Goal: Information Seeking & Learning: Learn about a topic

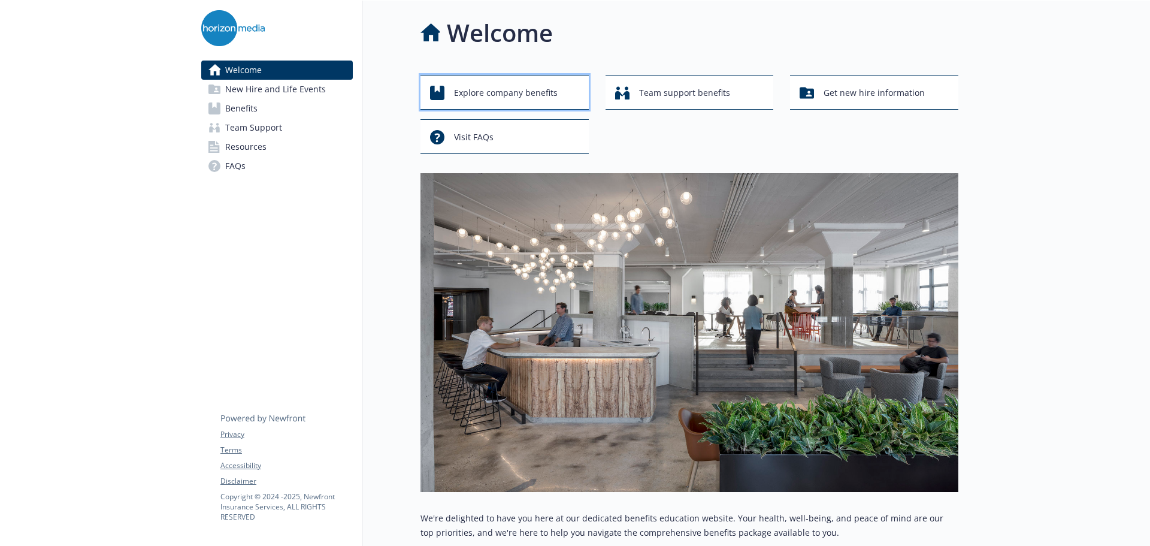
click at [504, 92] on span "Explore company benefits" at bounding box center [506, 92] width 104 height 23
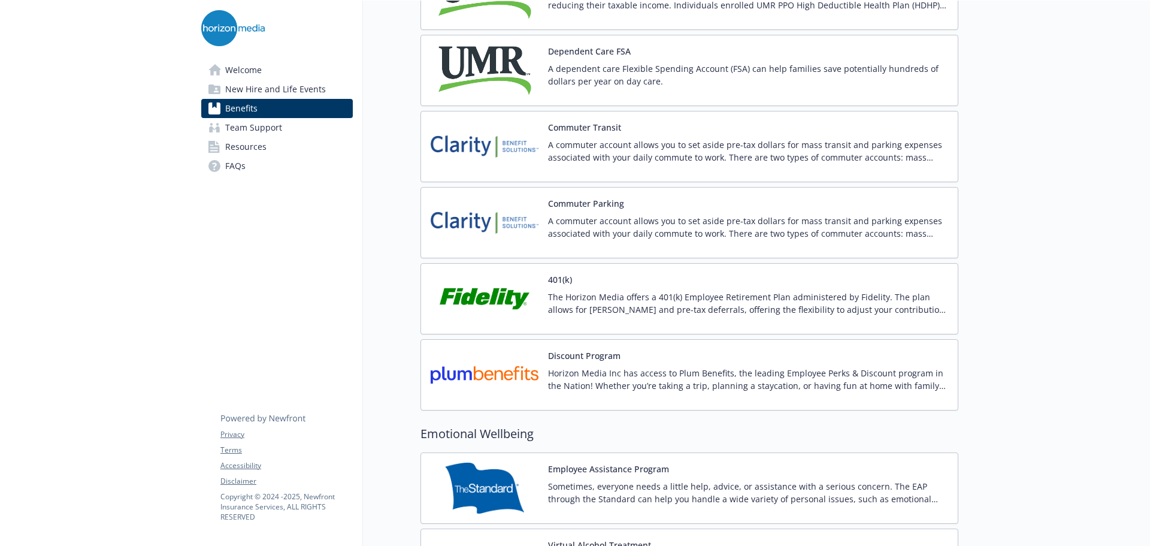
click at [474, 295] on img at bounding box center [485, 298] width 108 height 51
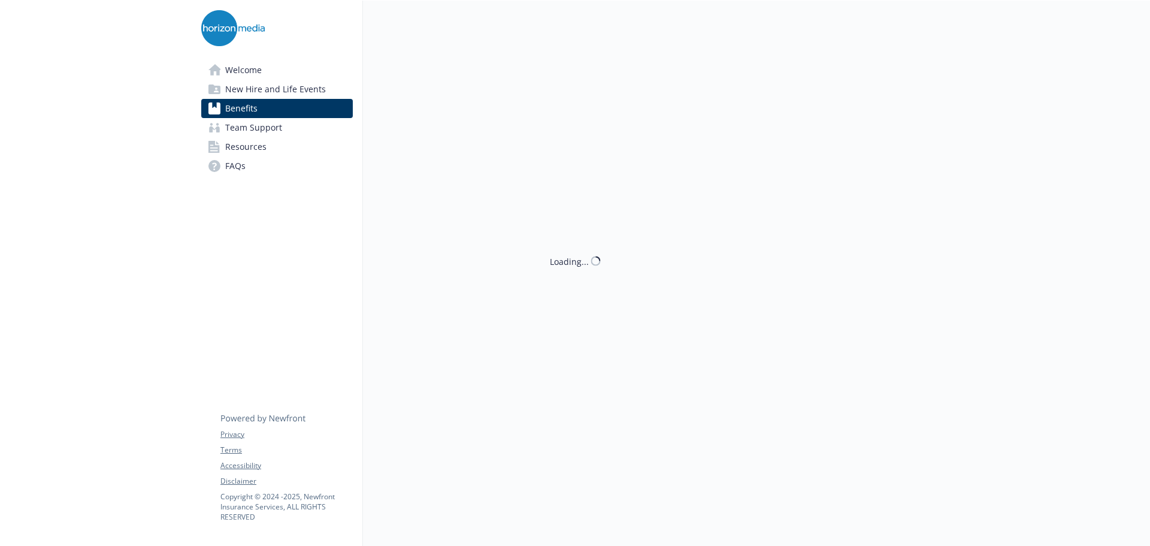
scroll to position [1917, 0]
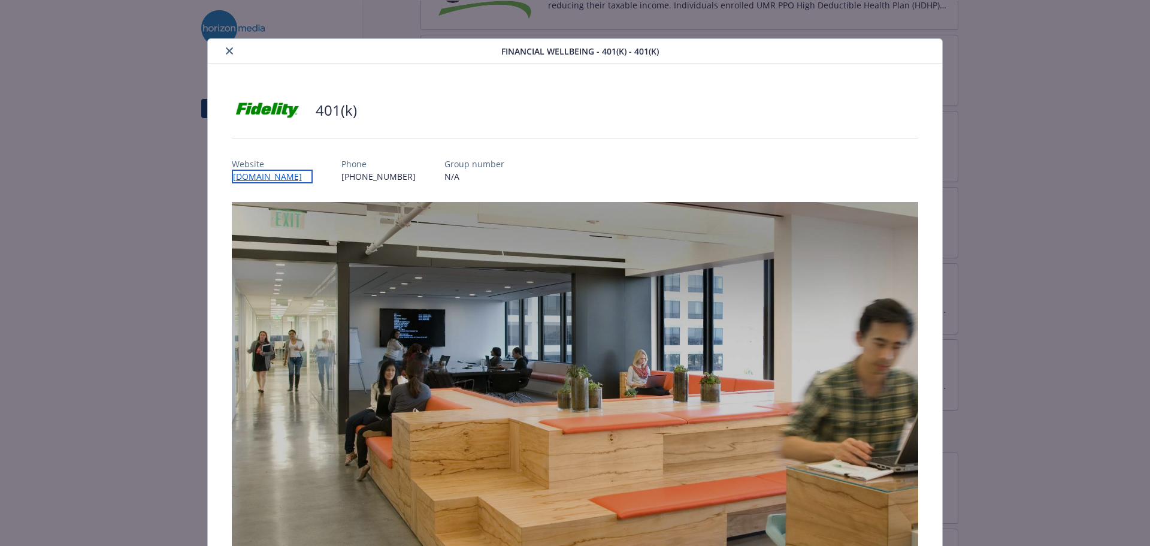
click at [272, 179] on link "[DOMAIN_NAME]" at bounding box center [272, 177] width 81 height 14
